Goal: Task Accomplishment & Management: Use online tool/utility

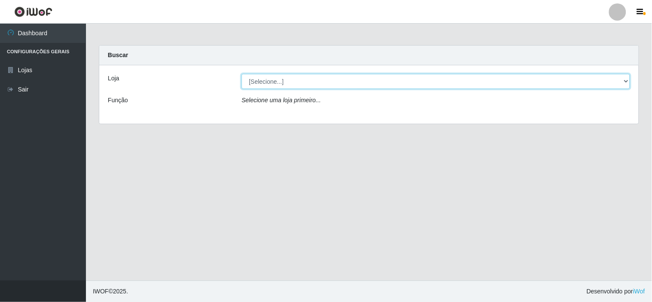
click at [626, 81] on select "[Selecione...] Rede Compras Supermercados - LOJA 6" at bounding box center [436, 81] width 389 height 15
select select "398"
click at [242, 74] on select "[Selecione...] Rede Compras Supermercados - LOJA 6" at bounding box center [436, 81] width 389 height 15
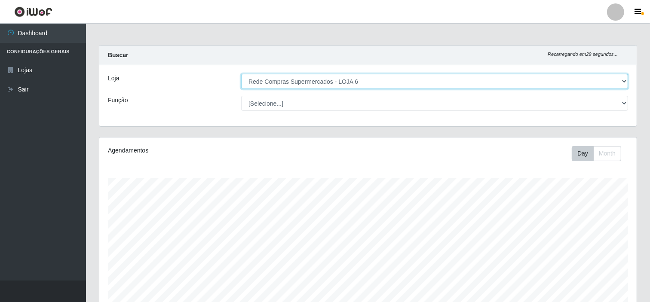
scroll to position [178, 537]
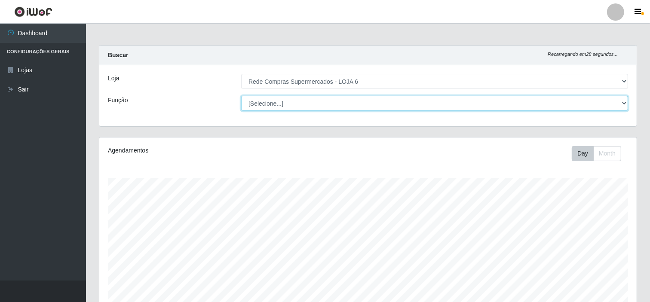
click at [624, 105] on select "[Selecione...] ASG ASG + ASG ++ Embalador Embalador + Embalador ++ Operador de …" at bounding box center [434, 103] width 387 height 15
click at [618, 99] on select "[Selecione...] ASG ASG + ASG ++ Embalador Embalador + Embalador ++ Operador de …" at bounding box center [434, 103] width 387 height 15
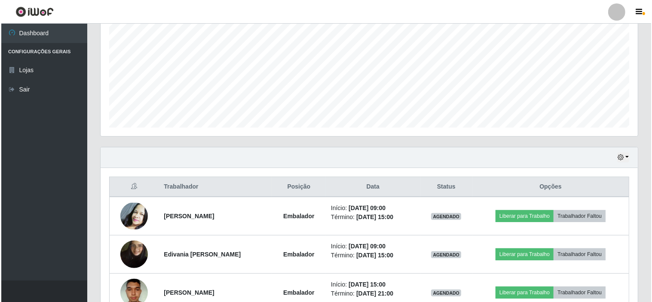
scroll to position [269, 0]
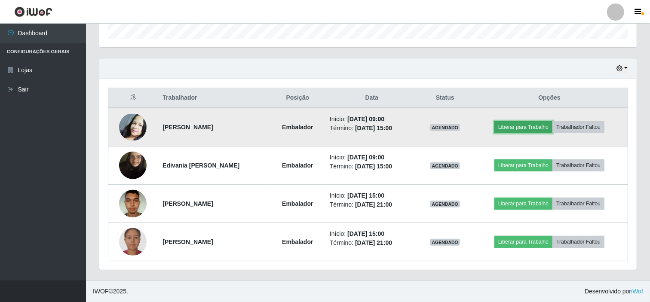
click at [525, 122] on button "Liberar para Trabalho" at bounding box center [523, 127] width 58 height 12
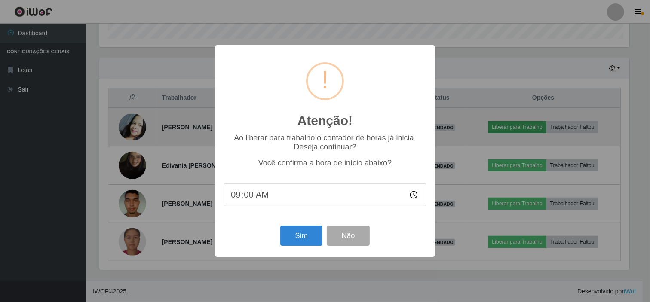
scroll to position [178, 532]
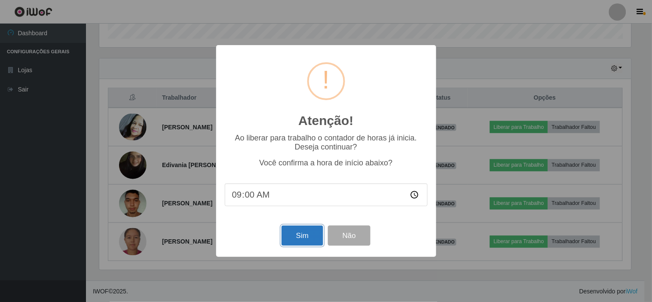
click at [298, 239] on button "Sim" at bounding box center [303, 236] width 42 height 20
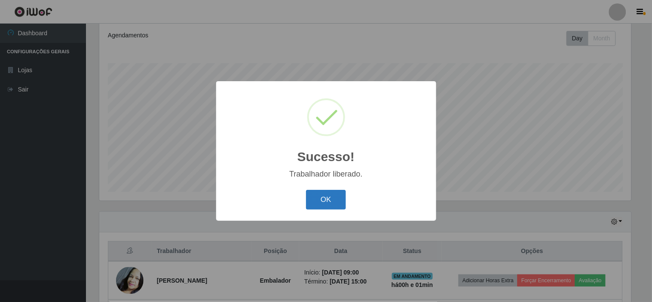
click at [334, 208] on button "OK" at bounding box center [326, 200] width 40 height 20
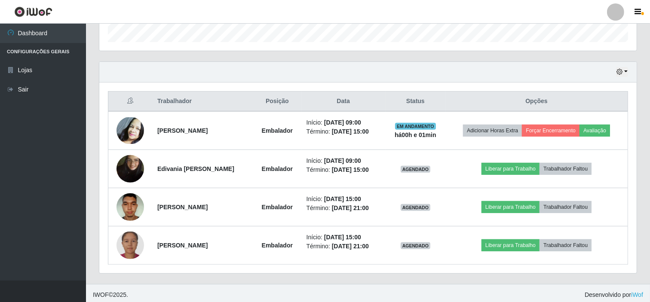
scroll to position [269, 0]
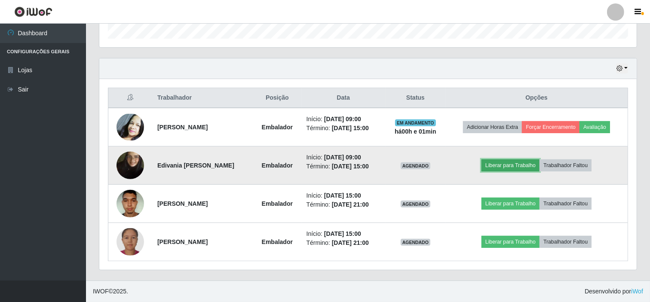
click at [508, 162] on button "Liberar para Trabalho" at bounding box center [510, 165] width 58 height 12
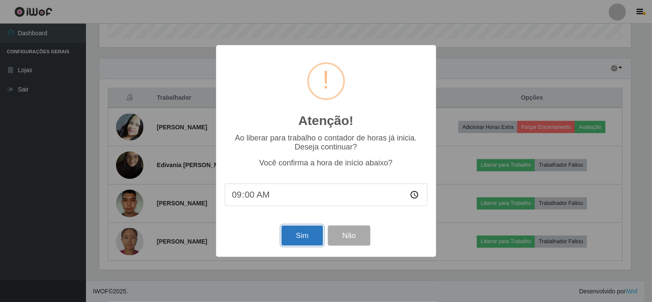
click at [303, 233] on button "Sim" at bounding box center [303, 236] width 42 height 20
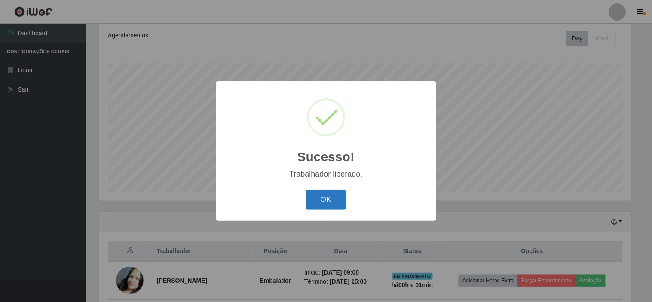
click at [328, 201] on button "OK" at bounding box center [326, 200] width 40 height 20
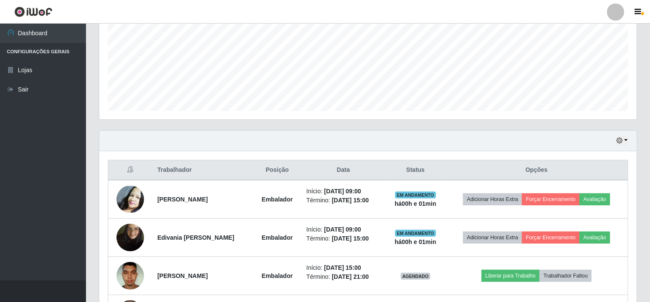
scroll to position [269, 0]
